Goal: Task Accomplishment & Management: Manage account settings

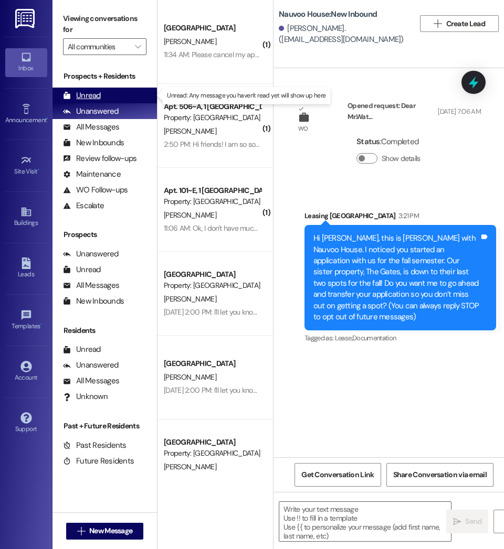
click at [101, 99] on div "Unread (0)" at bounding box center [104, 96] width 104 height 16
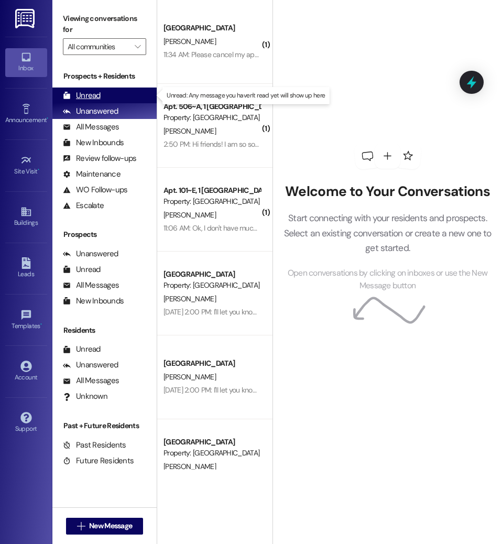
click at [84, 100] on div "Unread" at bounding box center [82, 95] width 38 height 11
